Goal: Transaction & Acquisition: Purchase product/service

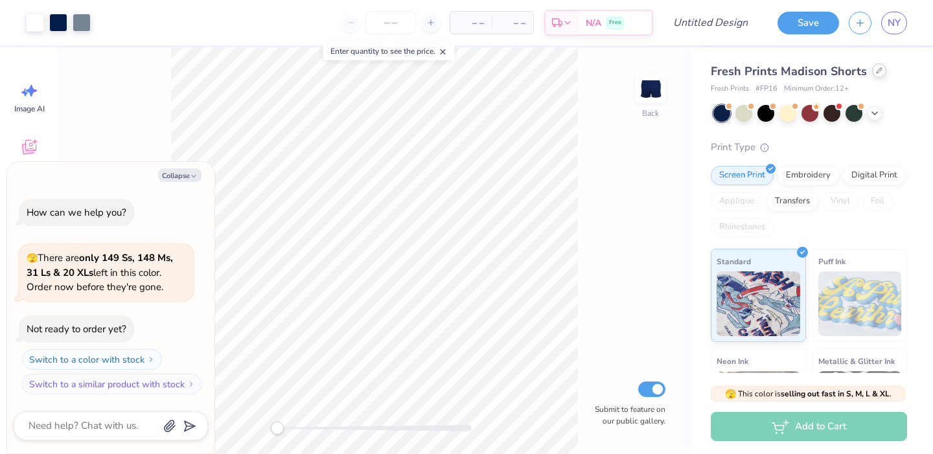
click at [876, 74] on div at bounding box center [879, 71] width 14 height 14
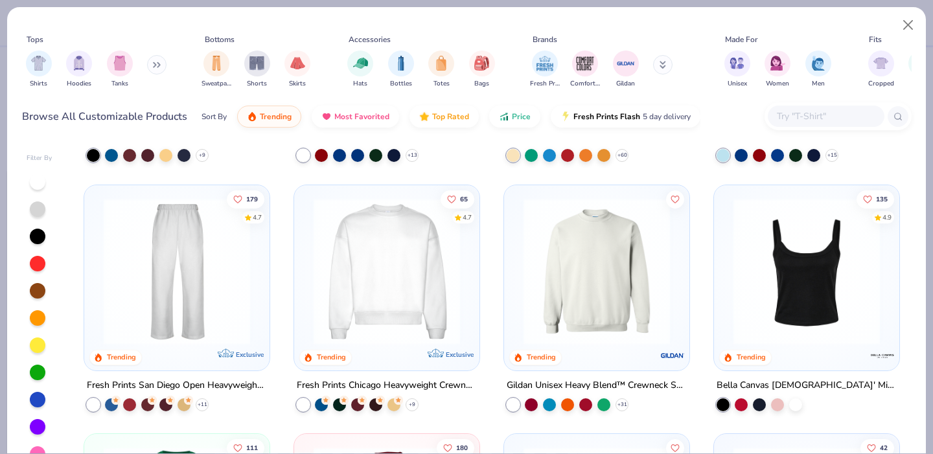
scroll to position [454, 0]
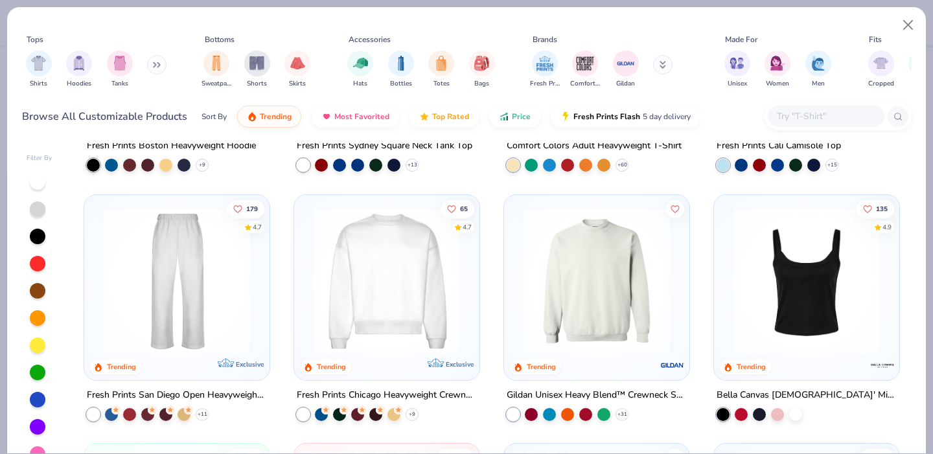
click at [795, 294] on img at bounding box center [806, 280] width 159 height 146
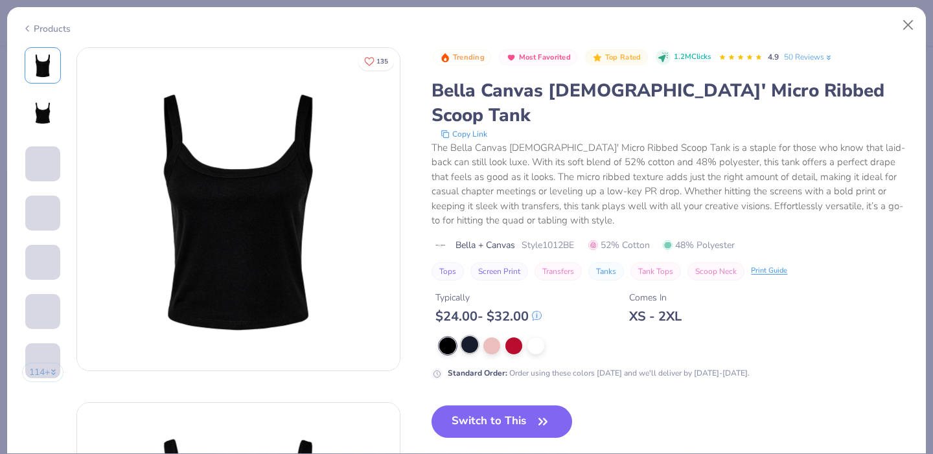
click at [475, 336] on div at bounding box center [469, 344] width 17 height 17
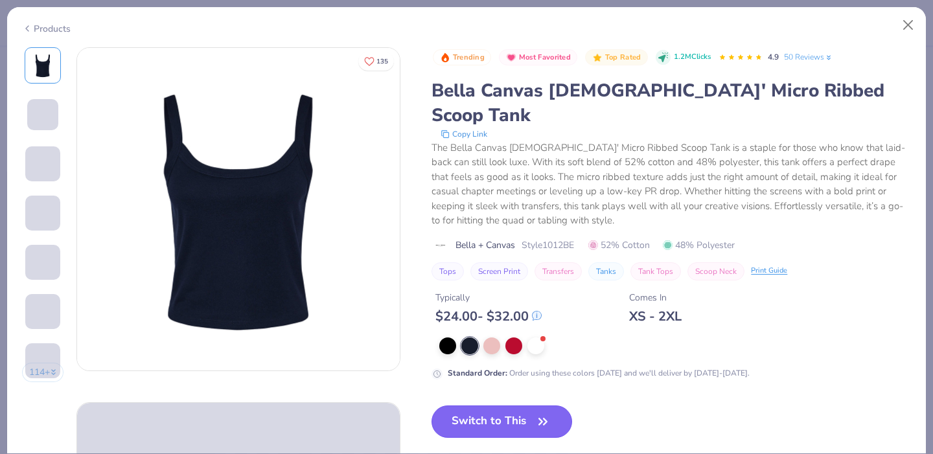
click at [493, 406] on button "Switch to This" at bounding box center [502, 422] width 141 height 32
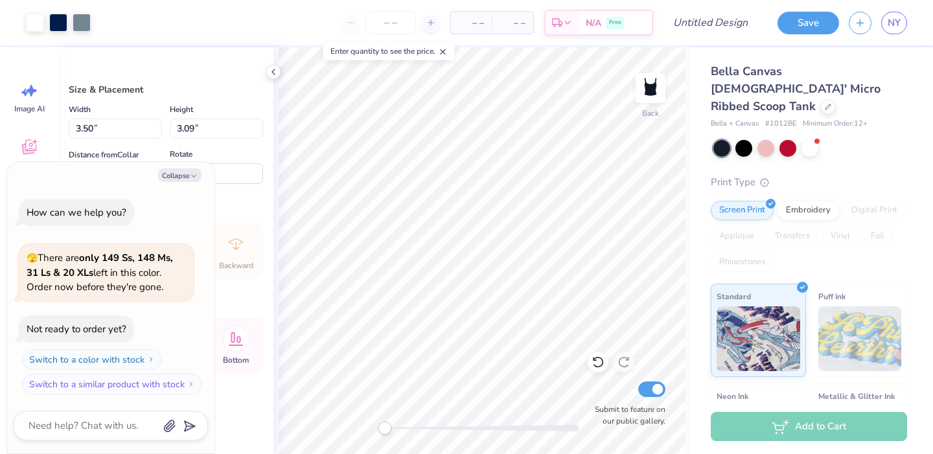
type textarea "x"
type input "4.58"
type input "4.04"
type input "1.63"
type textarea "x"
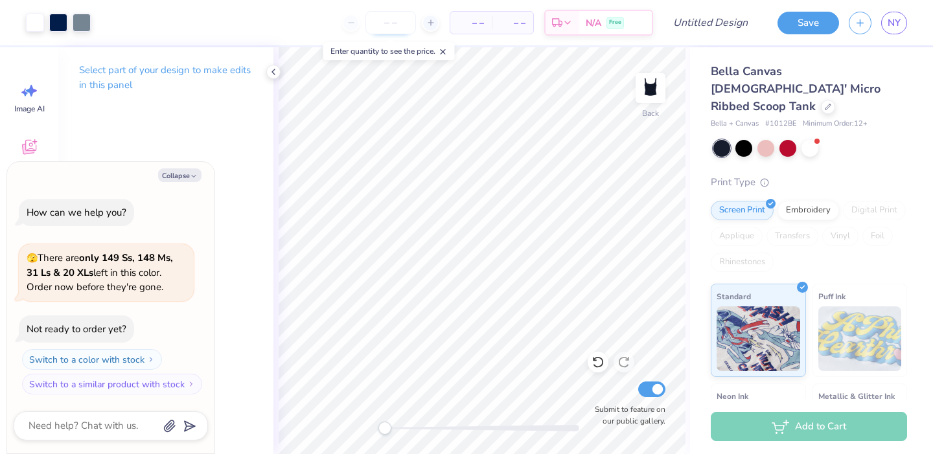
click at [394, 26] on input "number" at bounding box center [390, 22] width 51 height 23
type input "16"
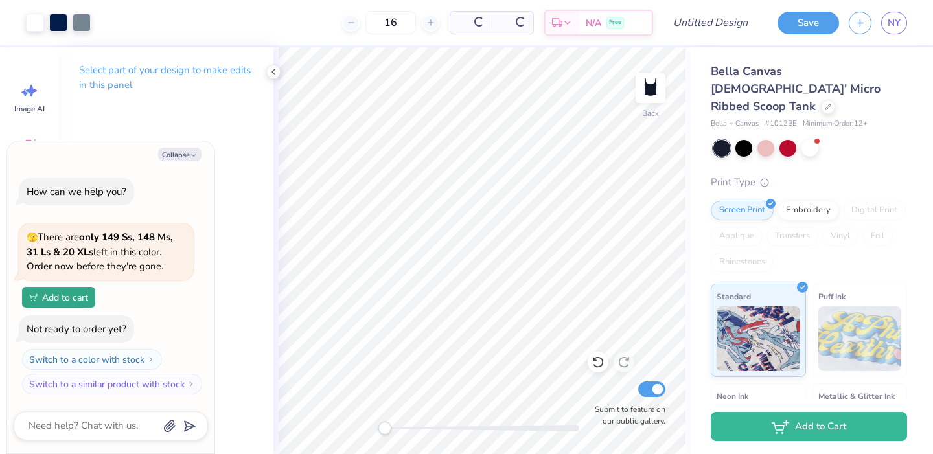
type textarea "x"
type input "1"
type textarea "x"
type input "15"
type textarea "x"
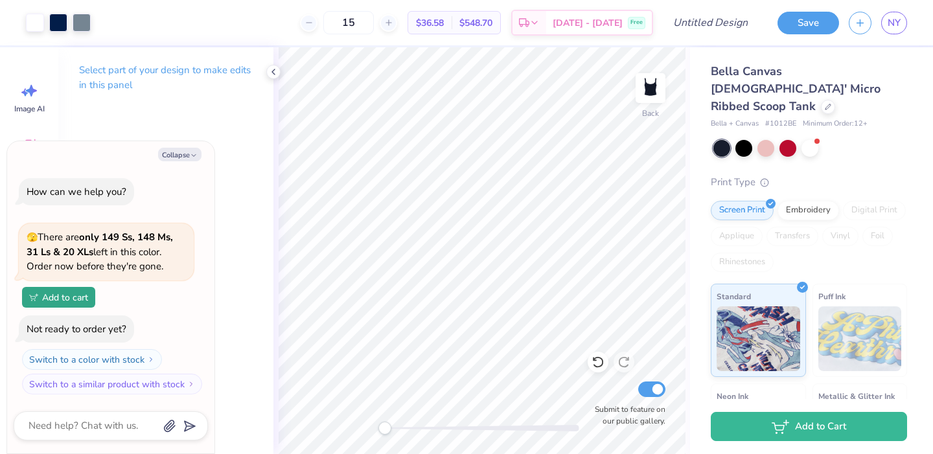
type input "15"
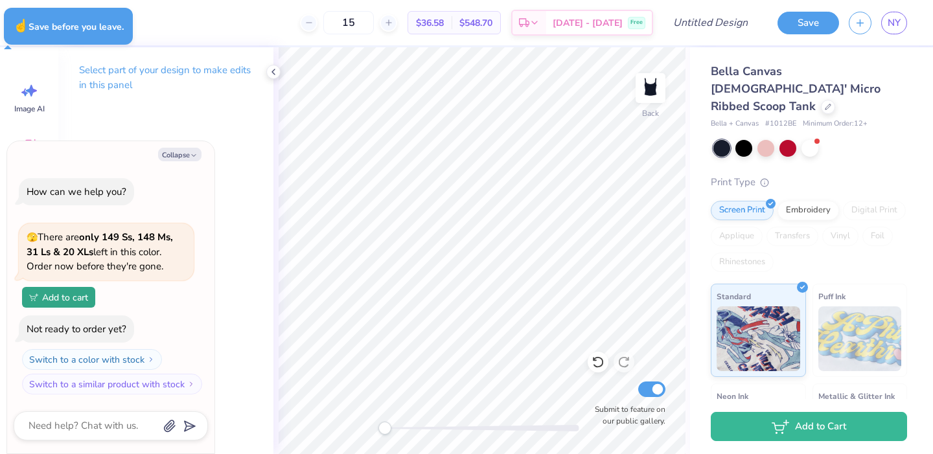
type textarea "x"
